Goal: Check status: Check status

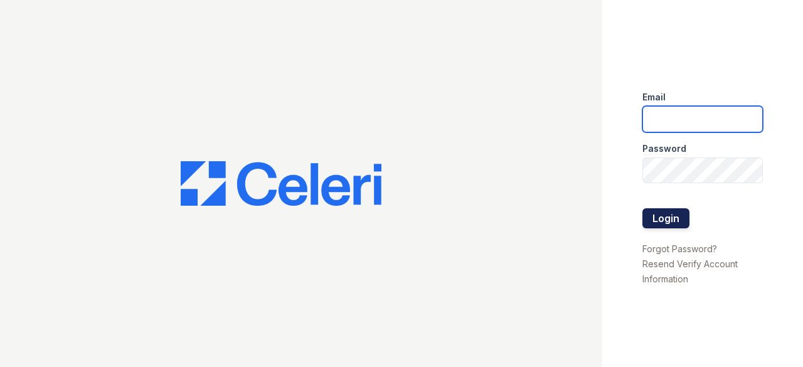
type input "[EMAIL_ADDRESS][DOMAIN_NAME]"
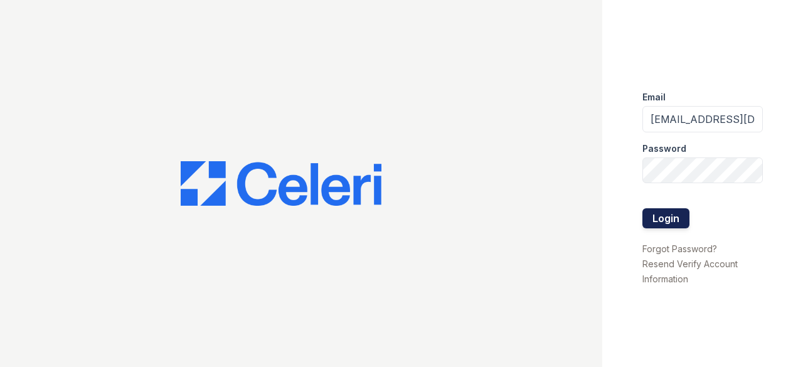
click at [660, 216] on button "Login" at bounding box center [665, 218] width 47 height 20
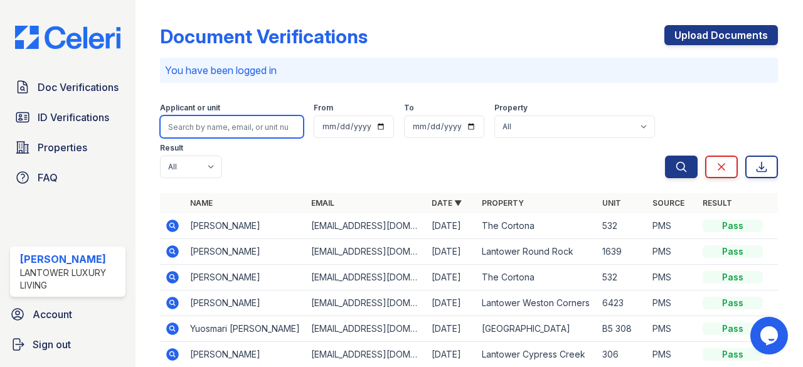
click at [212, 119] on input "search" at bounding box center [232, 126] width 144 height 23
click at [247, 131] on input "jenn" at bounding box center [232, 126] width 144 height 23
type input "[EMAIL_ADDRESS][DOMAIN_NAME]"
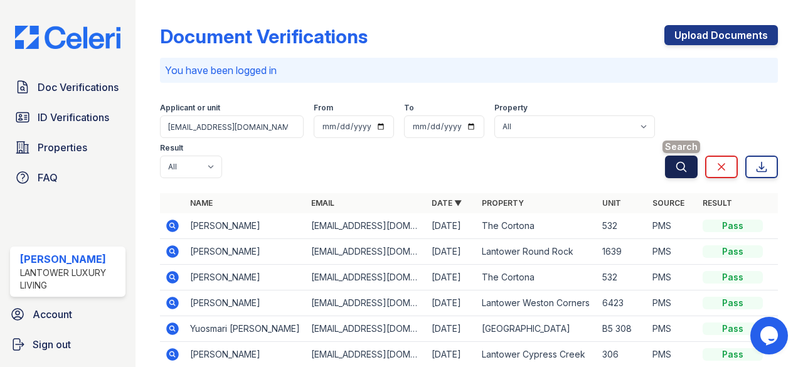
click at [675, 164] on icon "submit" at bounding box center [681, 167] width 13 height 13
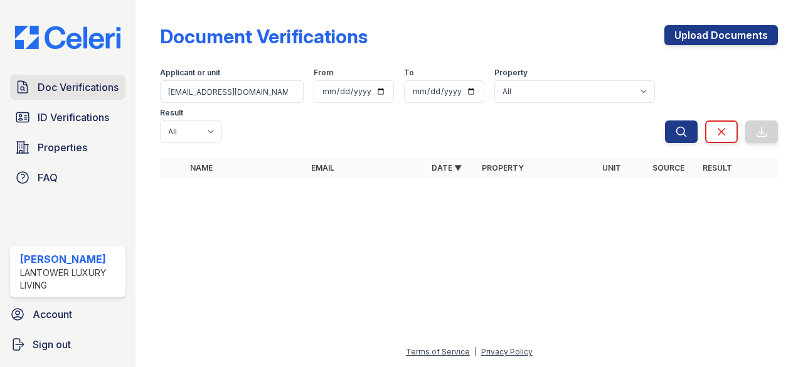
click at [97, 84] on span "Doc Verifications" at bounding box center [78, 87] width 81 height 15
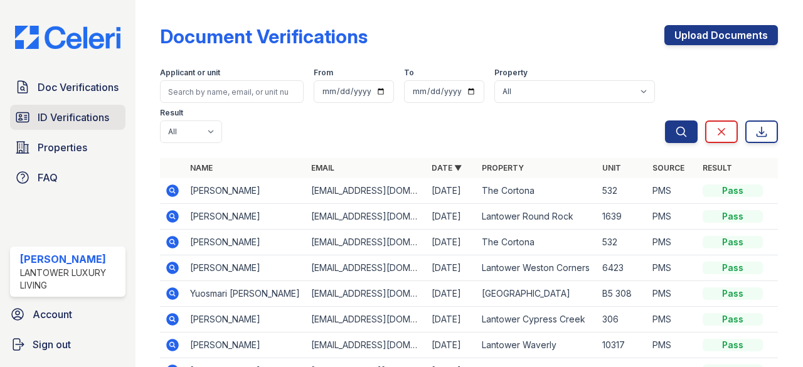
click at [85, 114] on span "ID Verifications" at bounding box center [73, 117] width 71 height 15
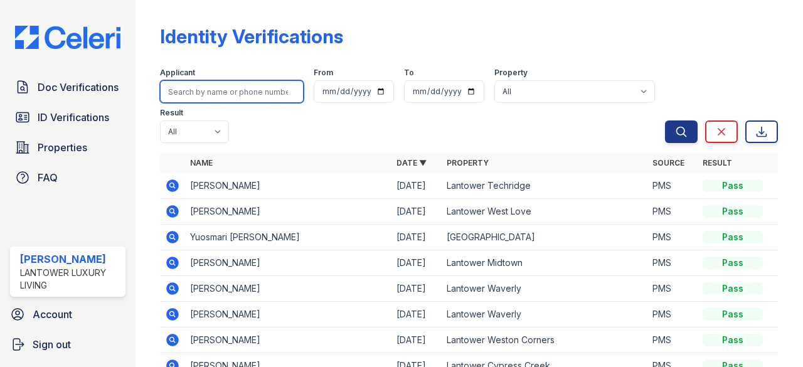
click at [188, 92] on input "search" at bounding box center [232, 91] width 144 height 23
click at [188, 91] on input "search" at bounding box center [232, 91] width 144 height 23
type input "[EMAIL_ADDRESS][DOMAIN_NAME]"
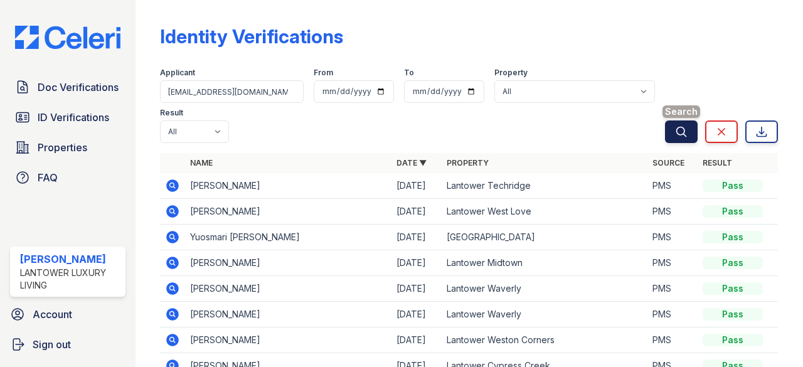
click at [675, 129] on icon "submit" at bounding box center [681, 131] width 13 height 13
